Goal: Check status

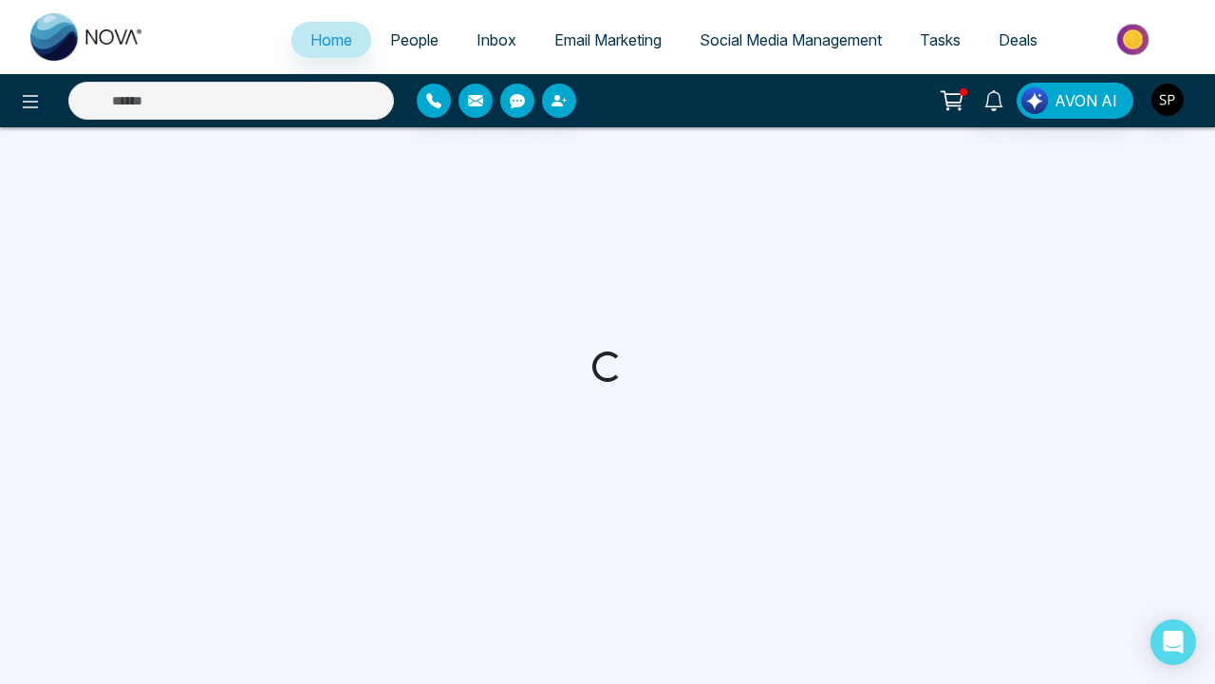
select select "*"
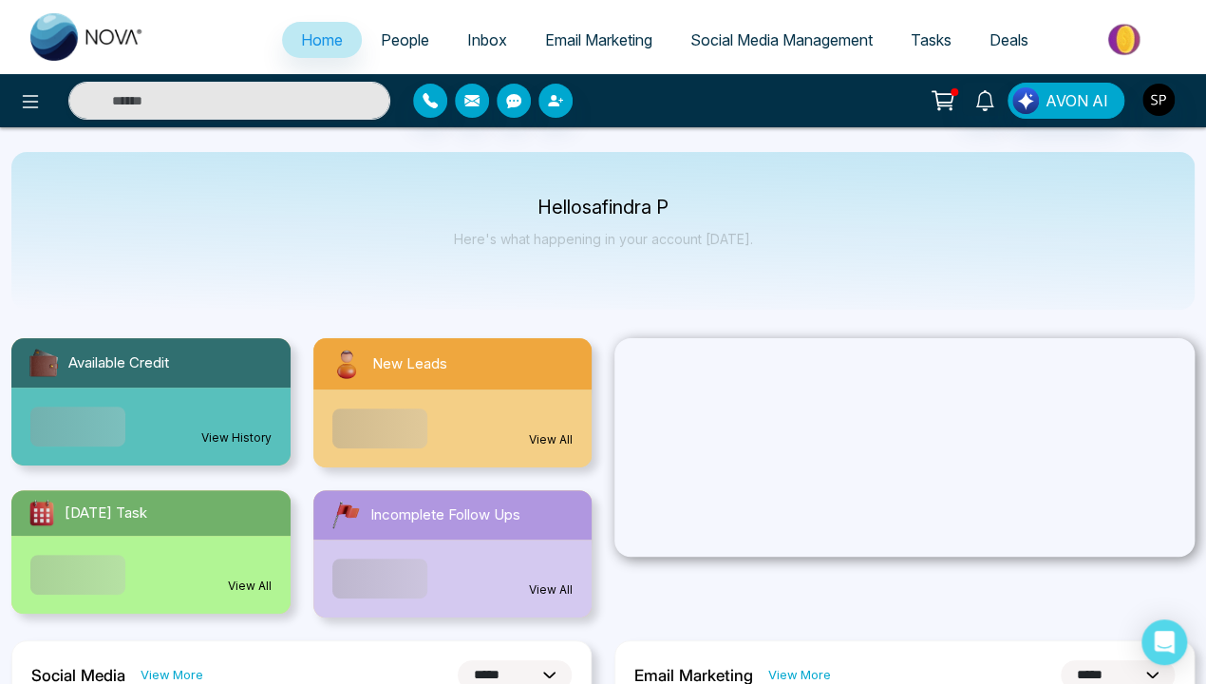
click at [236, 429] on link "View History" at bounding box center [236, 437] width 70 height 17
